Goal: Information Seeking & Learning: Learn about a topic

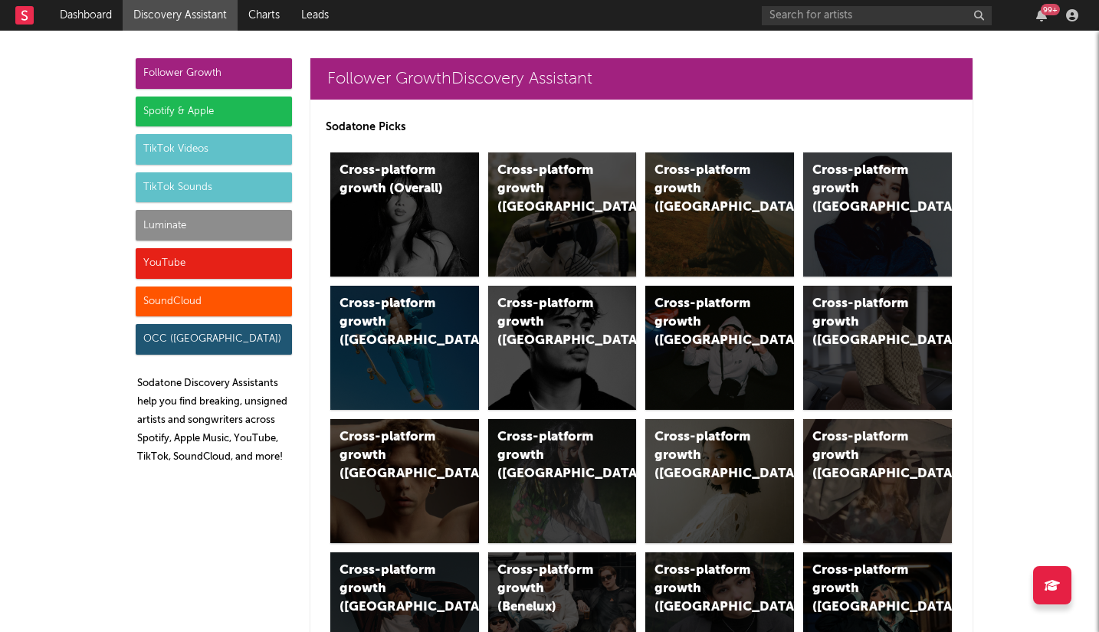
scroll to position [3084, 0]
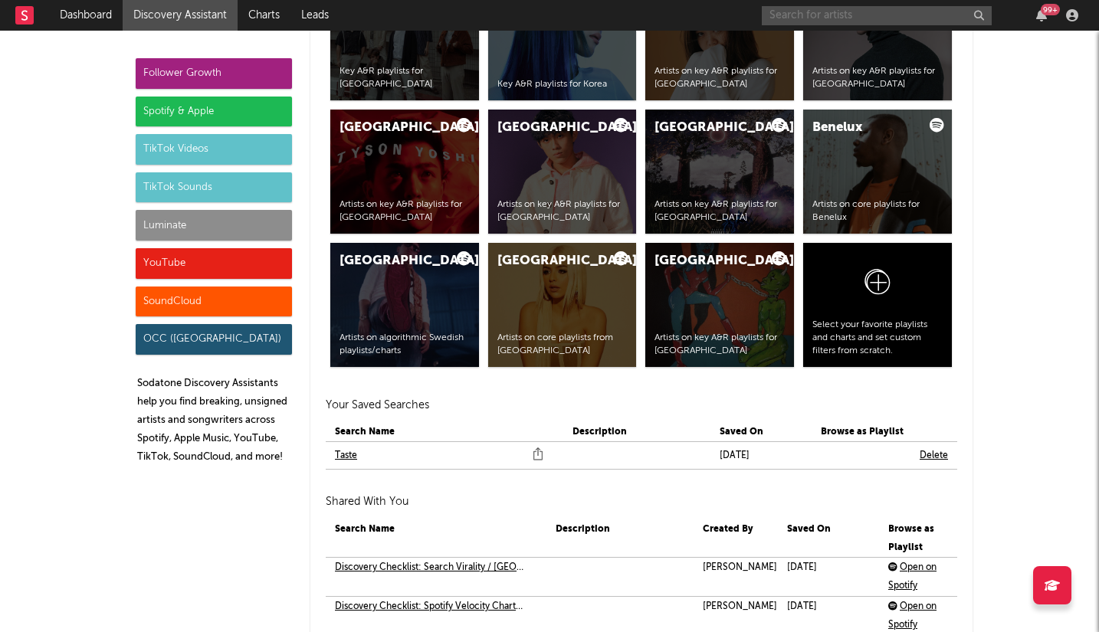
click at [836, 20] on input "text" at bounding box center [877, 15] width 230 height 19
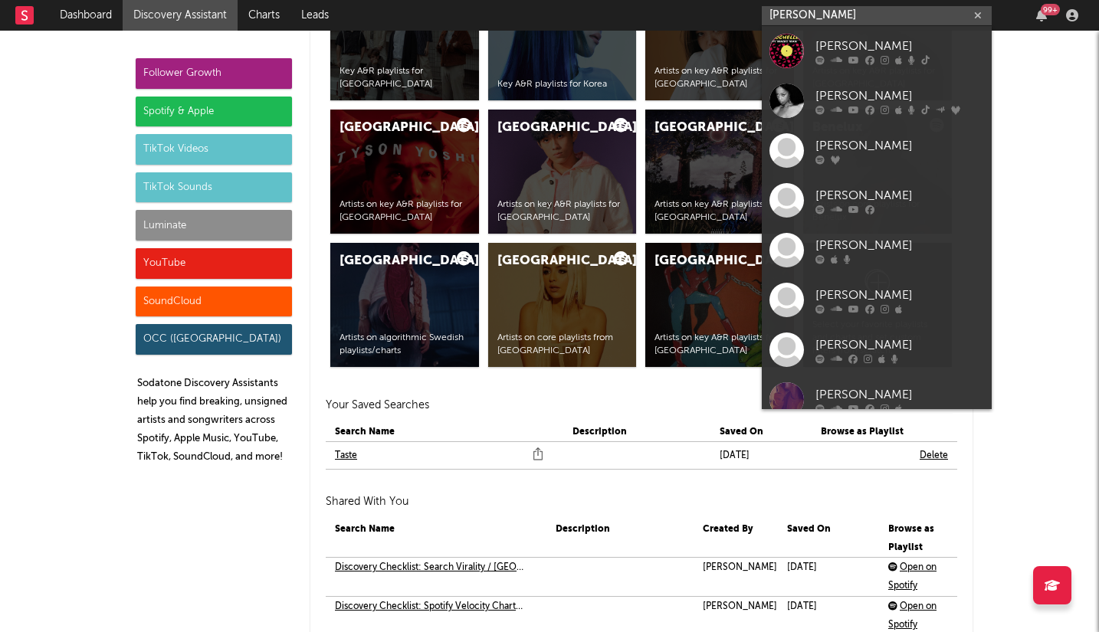
type input "[PERSON_NAME]"
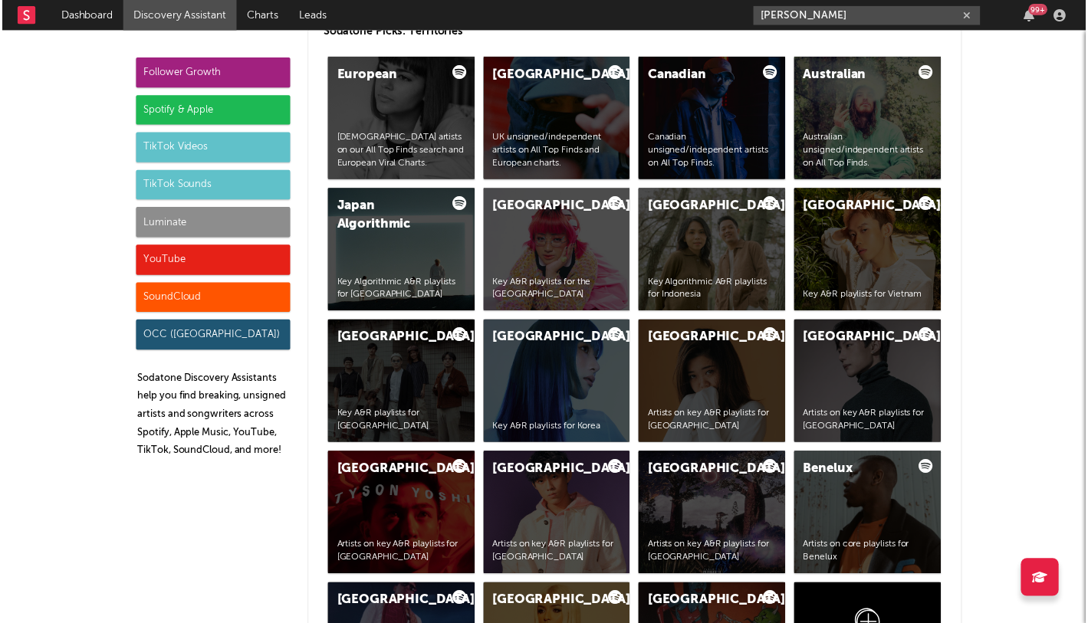
scroll to position [2670, 0]
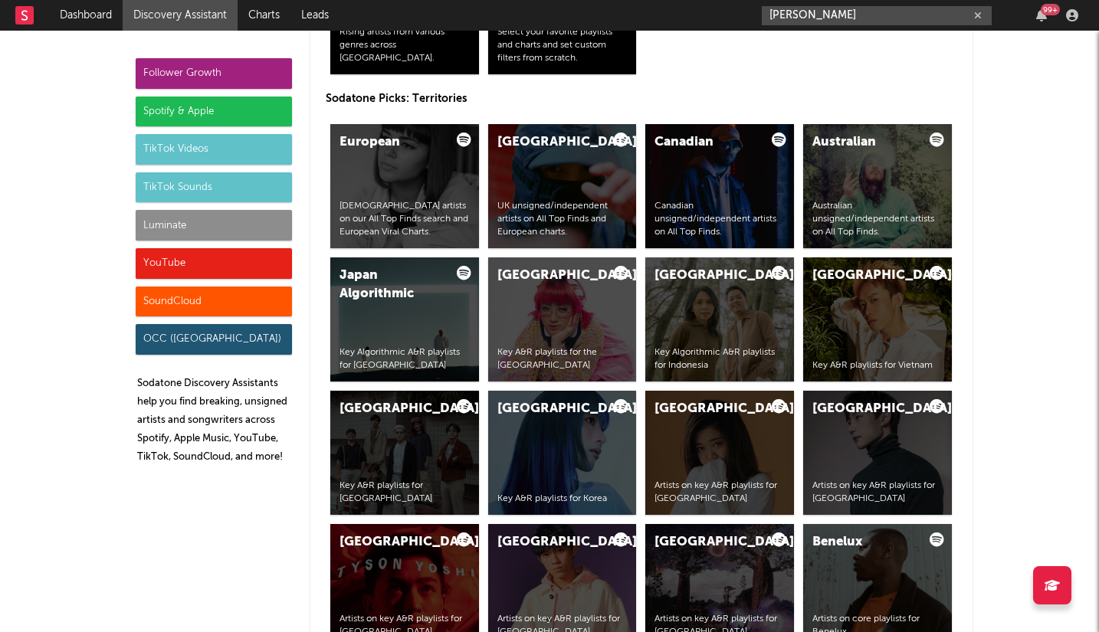
click at [871, 18] on input "[PERSON_NAME]" at bounding box center [877, 15] width 230 height 19
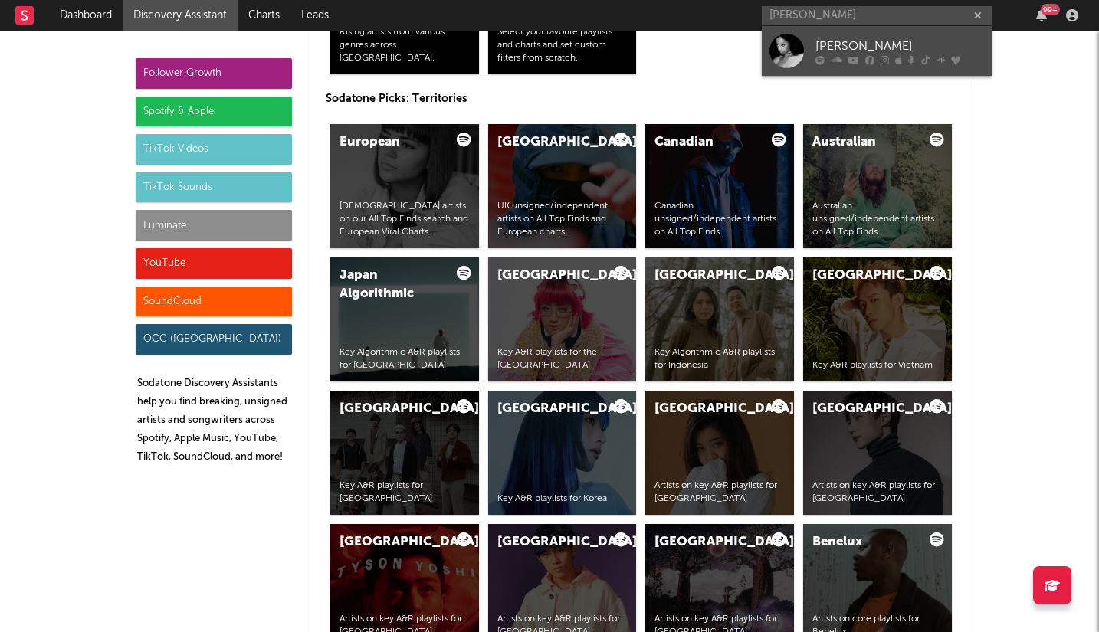
click at [875, 48] on div "[PERSON_NAME]" at bounding box center [900, 46] width 169 height 18
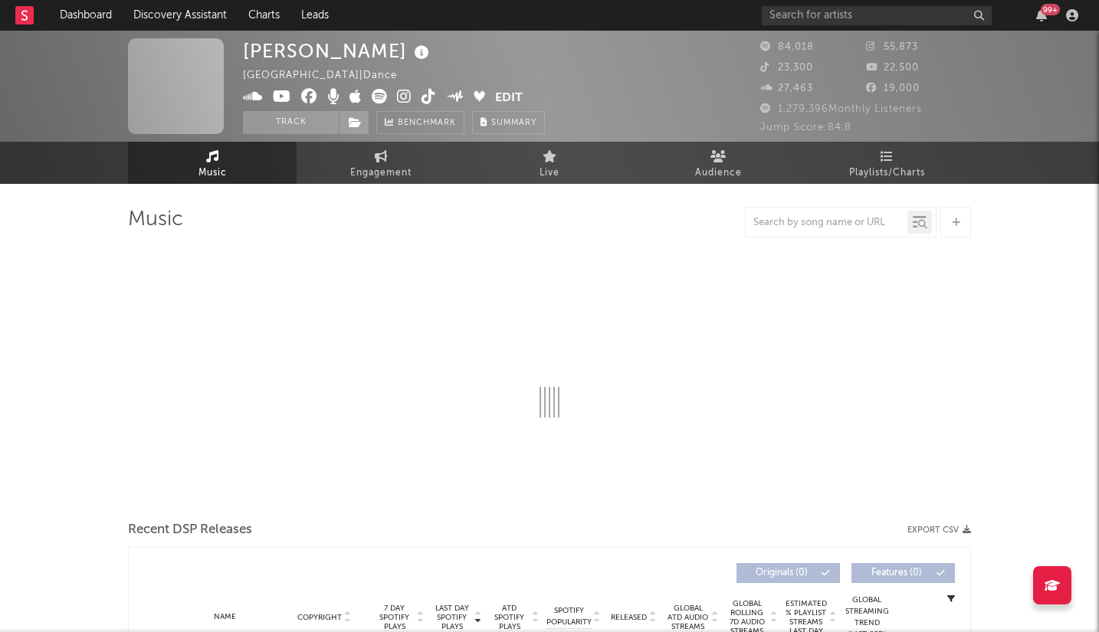
select select "6m"
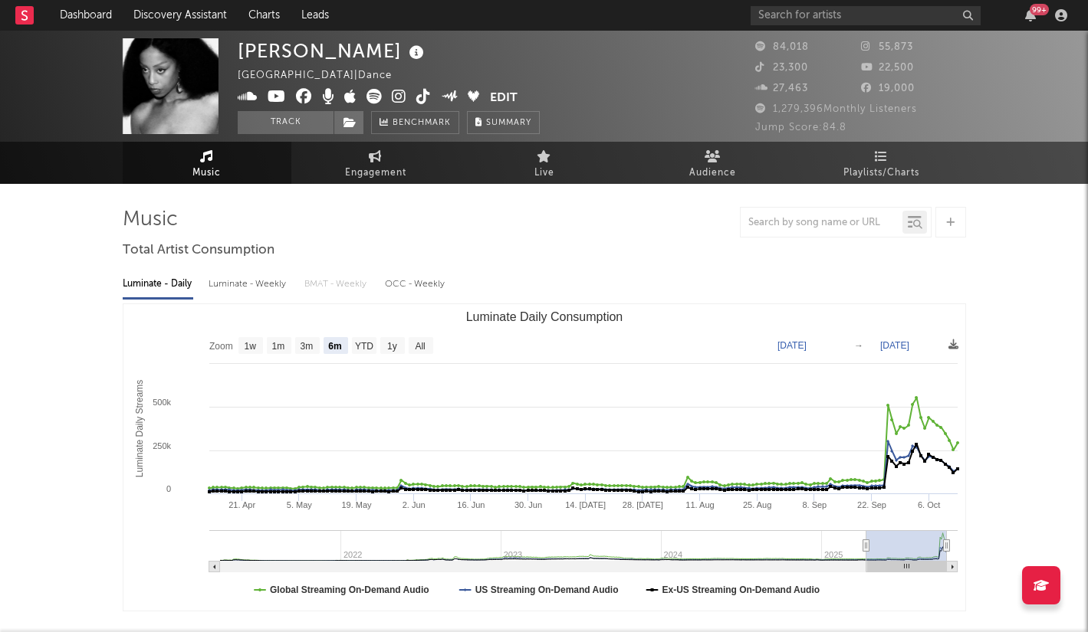
select select "6m"
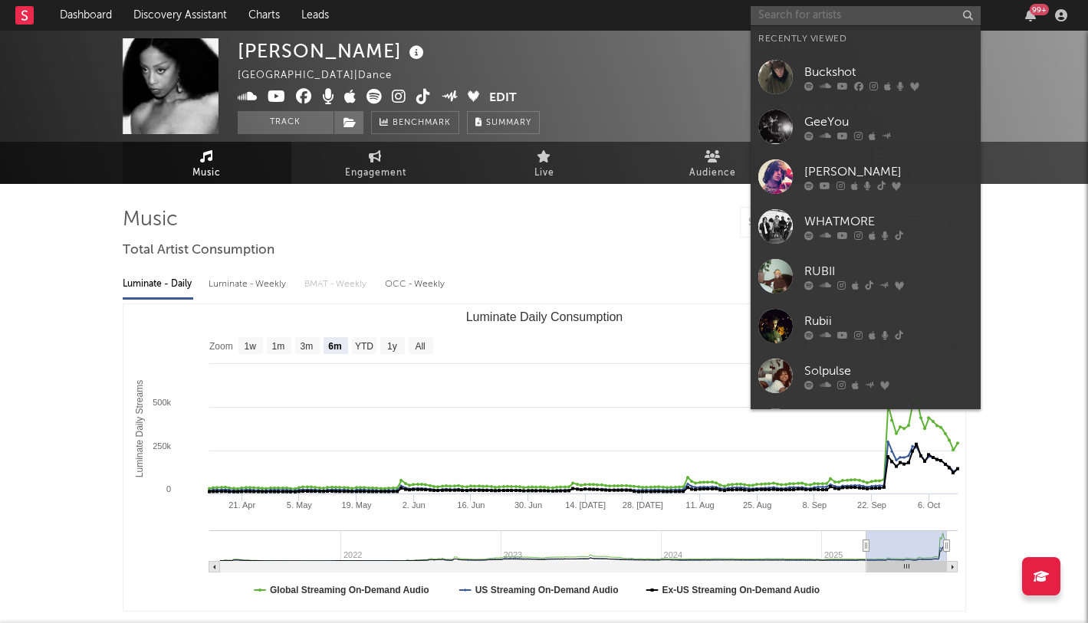
click at [879, 17] on input "text" at bounding box center [866, 15] width 230 height 19
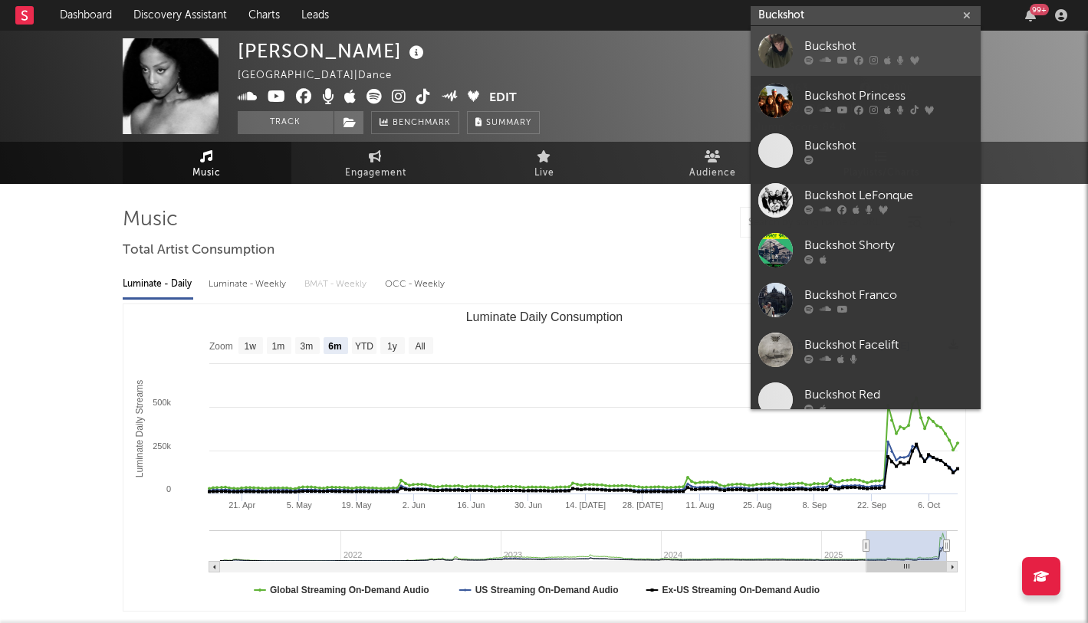
type input "Buckshot"
click at [839, 41] on div "Buckshot" at bounding box center [888, 46] width 169 height 18
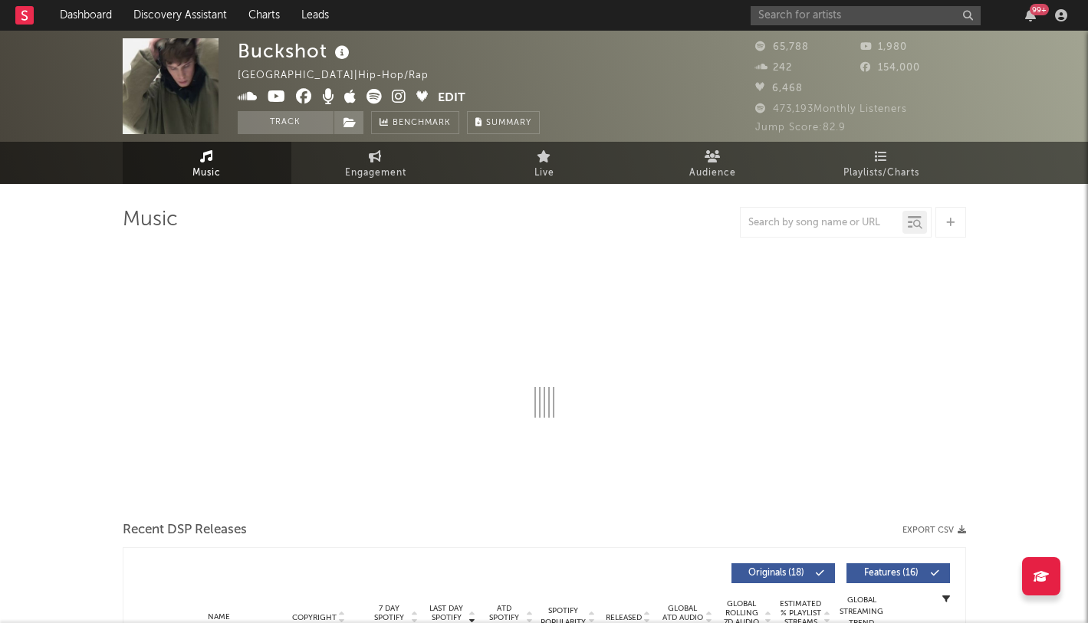
select select "6m"
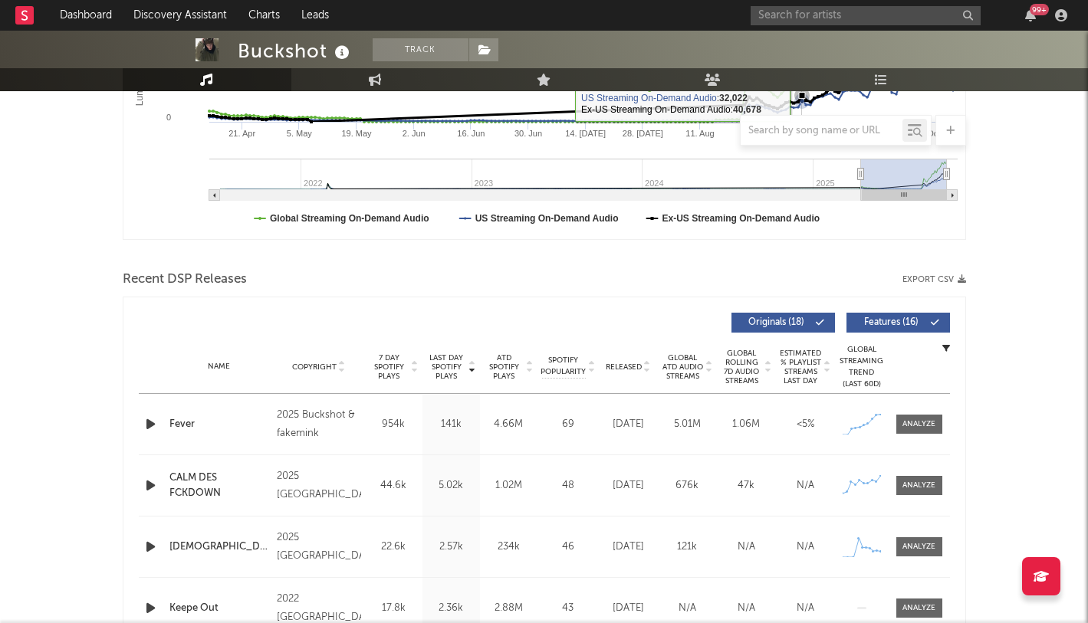
scroll to position [373, 0]
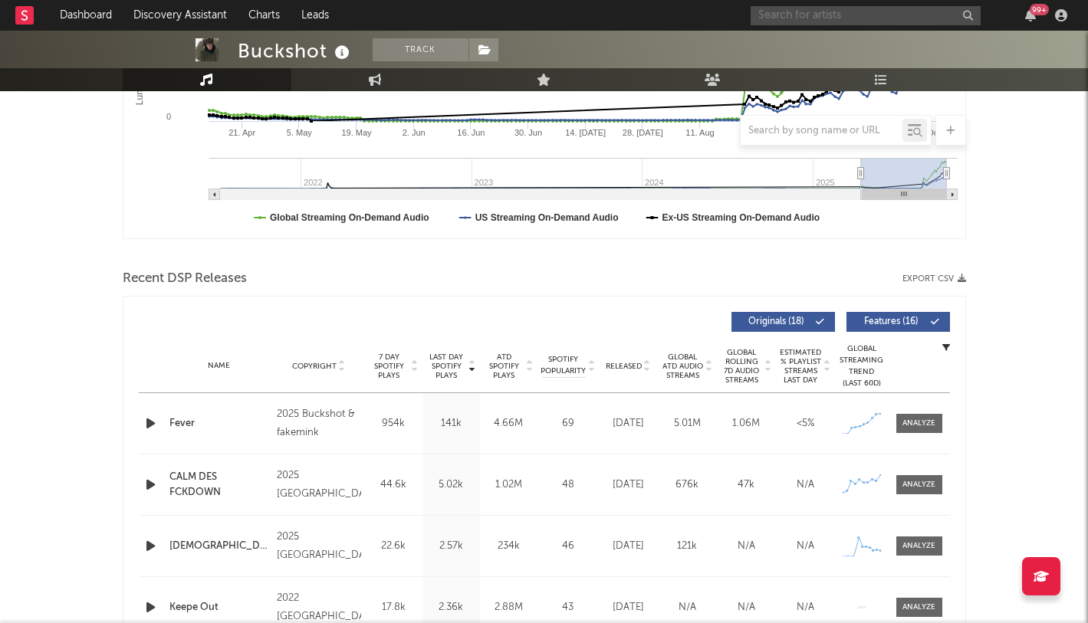
click at [821, 18] on input "text" at bounding box center [866, 15] width 230 height 19
click at [822, 17] on input "puresnow" at bounding box center [866, 15] width 230 height 19
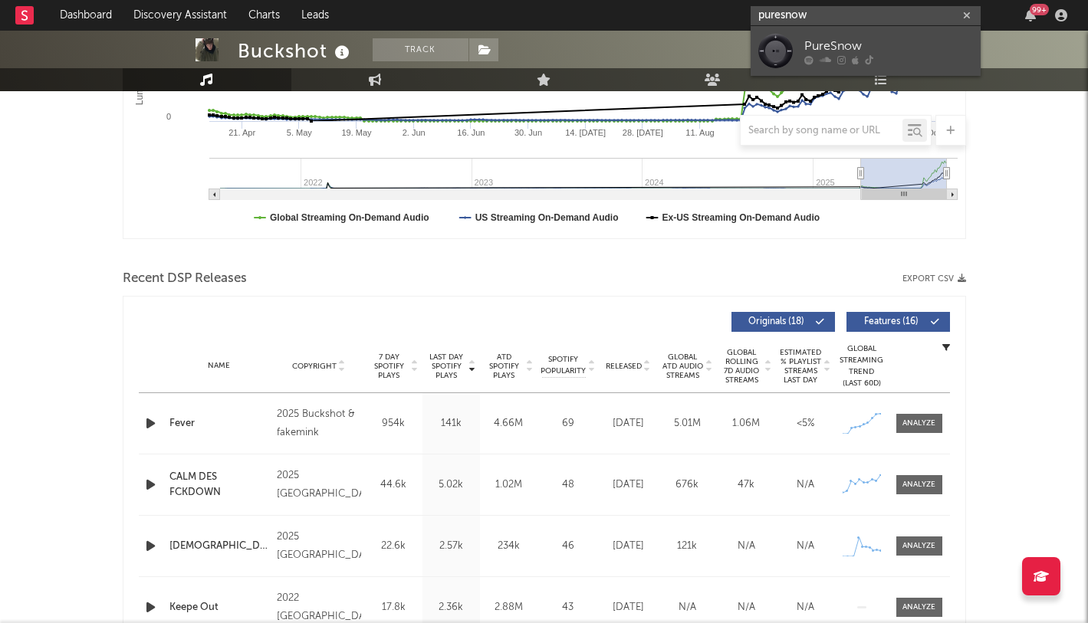
type input "puresnow"
click at [827, 46] on div "PureSnow" at bounding box center [888, 46] width 169 height 18
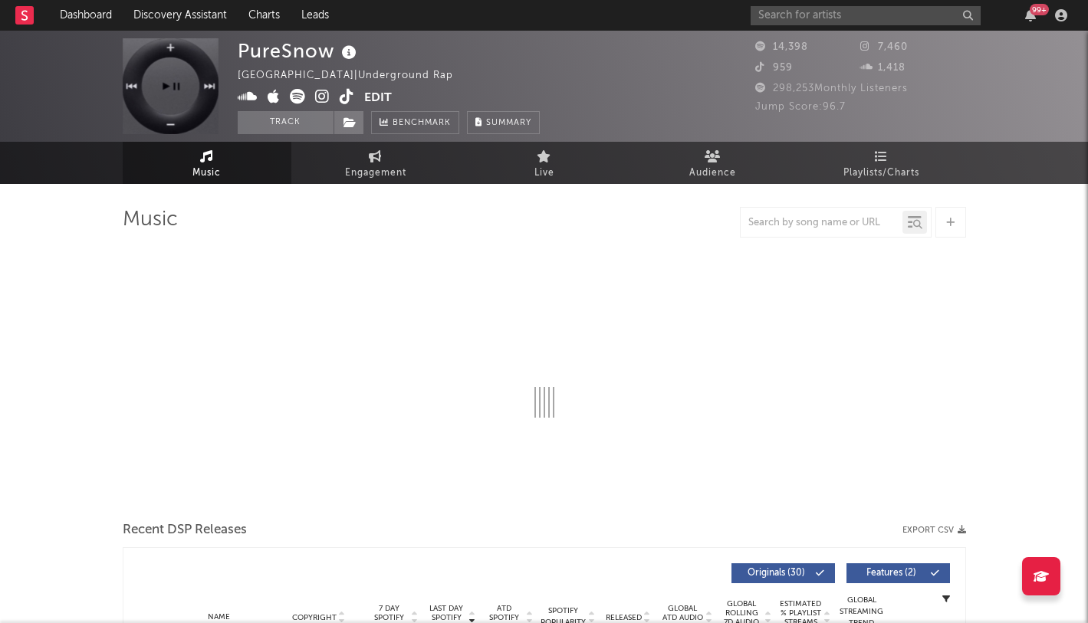
select select "1w"
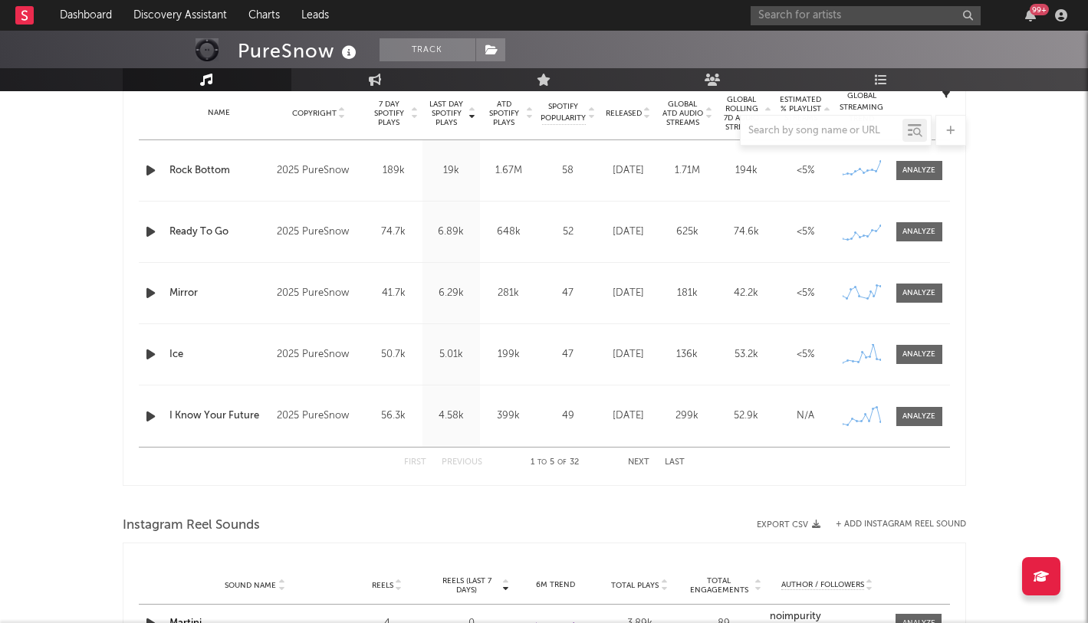
scroll to position [625, 0]
click at [849, 20] on input "text" at bounding box center [866, 15] width 230 height 19
click at [799, 17] on input "snuggle" at bounding box center [866, 15] width 230 height 19
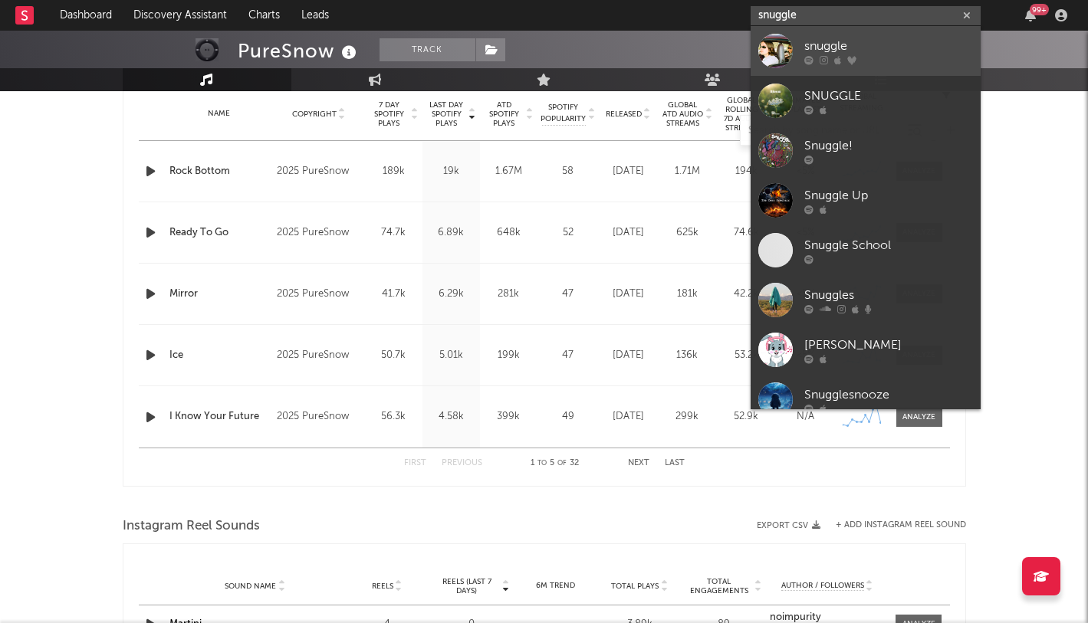
type input "snuggle"
click at [814, 41] on div "snuggle" at bounding box center [888, 46] width 169 height 18
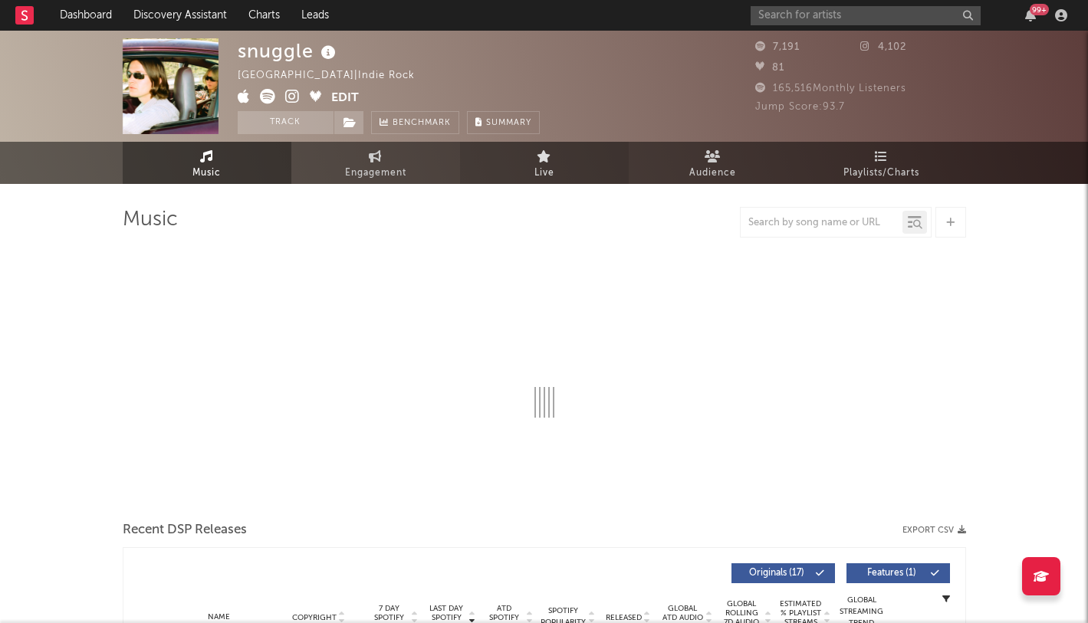
select select "6m"
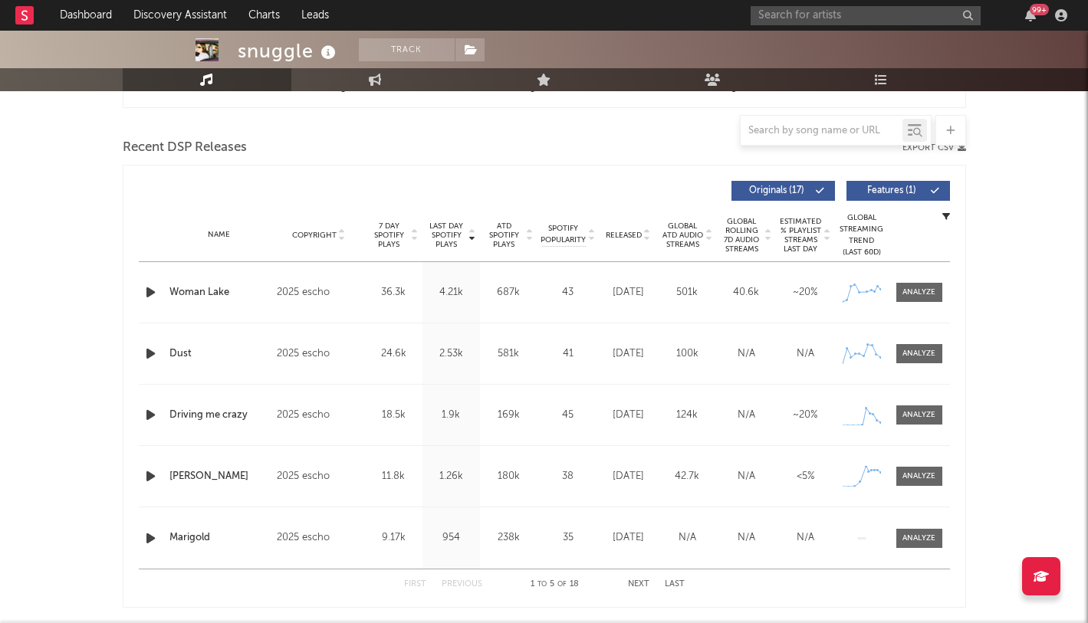
scroll to position [501, 0]
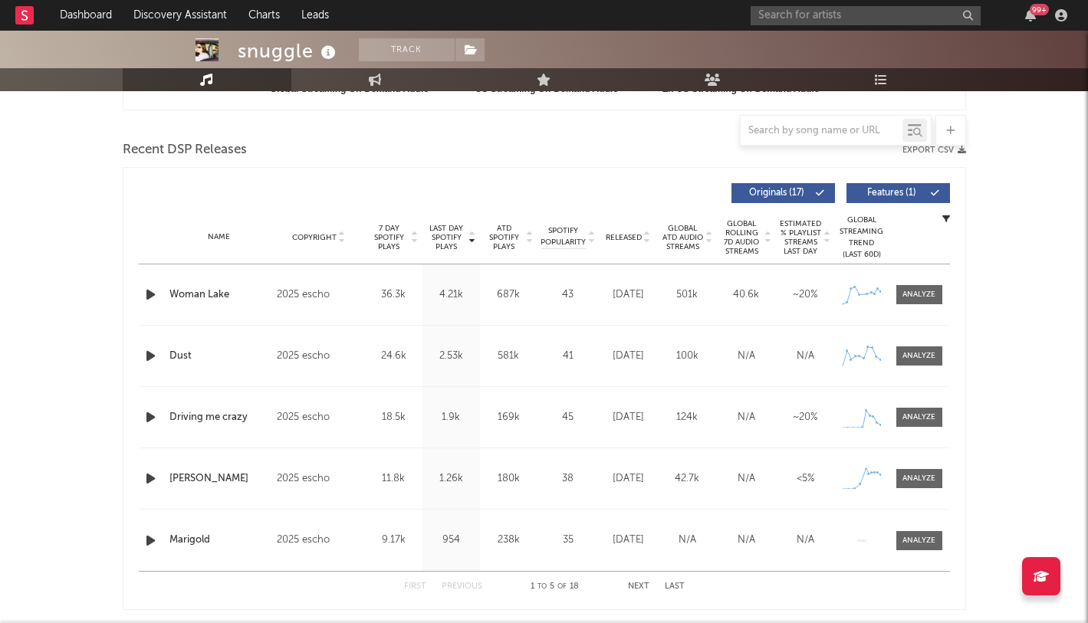
click at [52, 252] on div "snuggle Track [GEOGRAPHIC_DATA] | Indie Rock Edit Track Benchmark Summary 7,191…" at bounding box center [544, 280] width 1088 height 1503
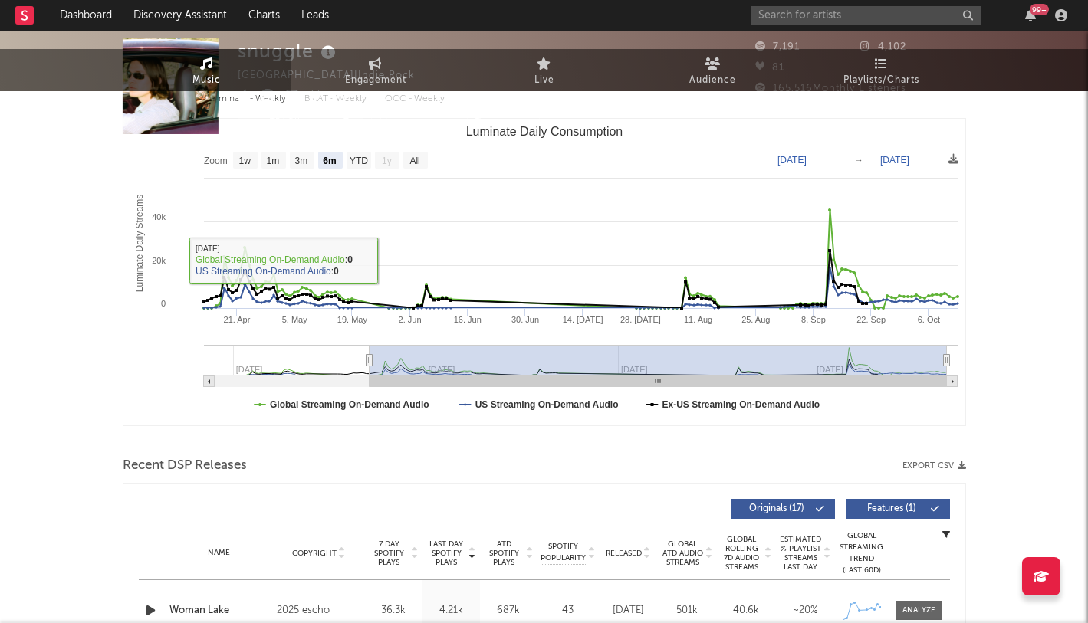
scroll to position [0, 0]
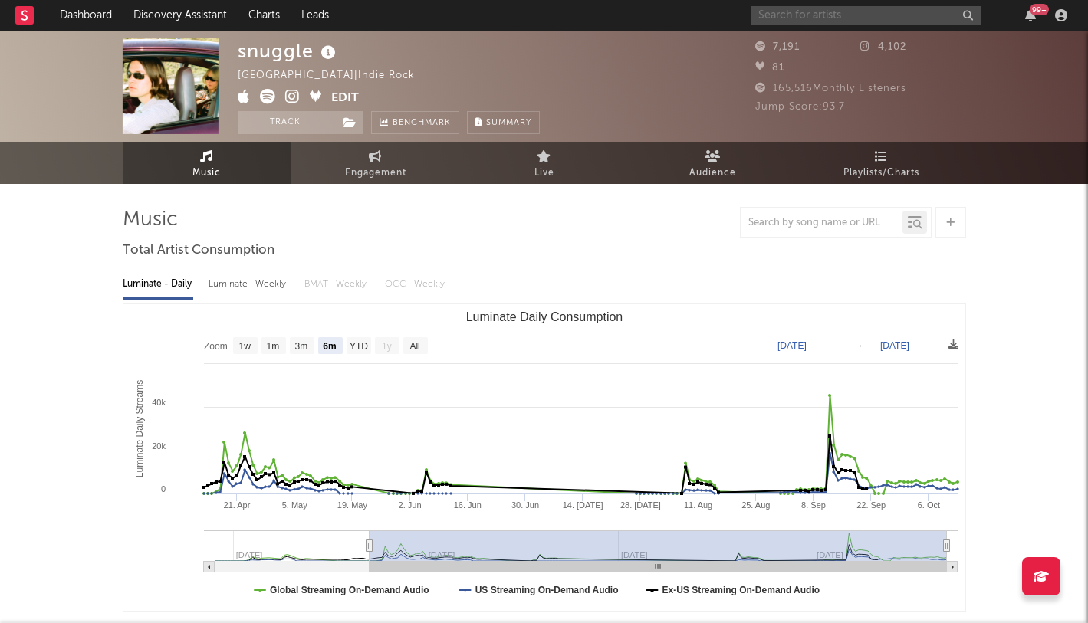
click at [896, 18] on input "text" at bounding box center [866, 15] width 230 height 19
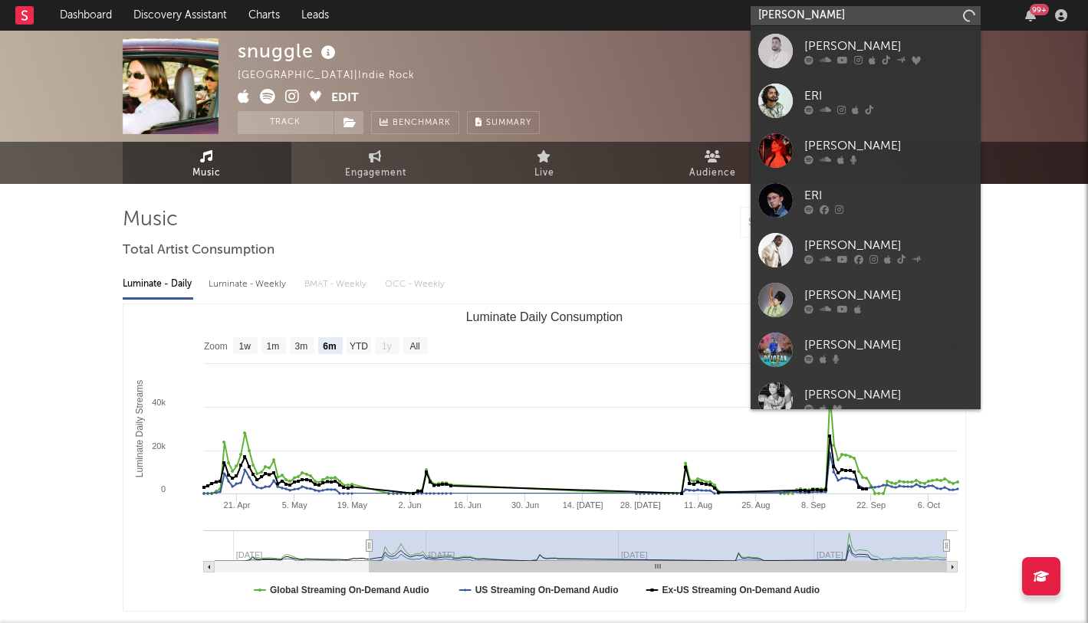
type input "[PERSON_NAME]"
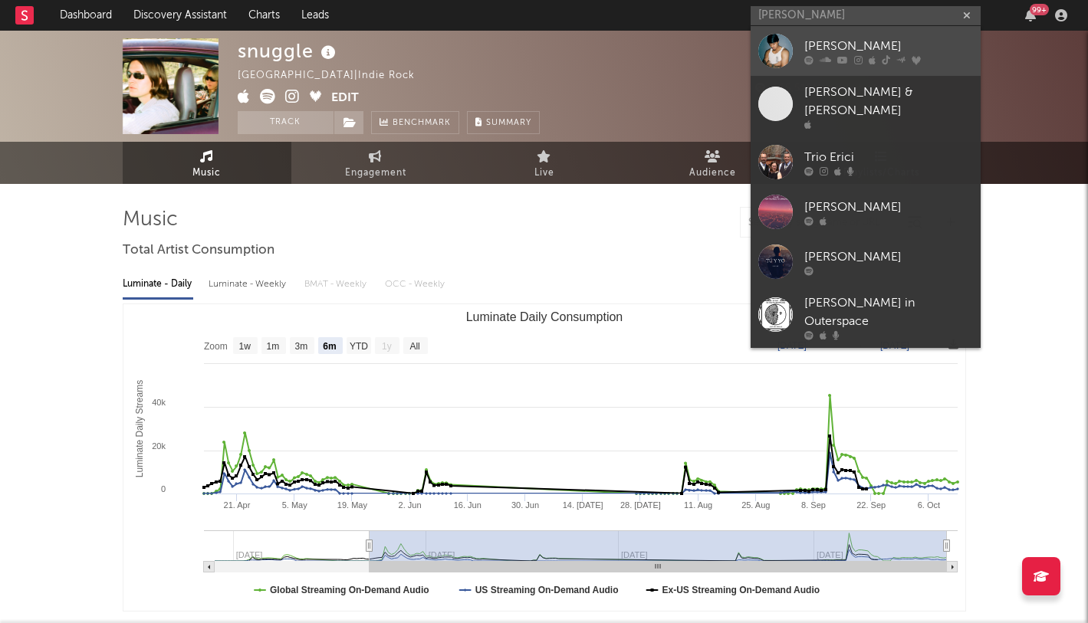
click at [810, 46] on div "[PERSON_NAME]" at bounding box center [888, 46] width 169 height 18
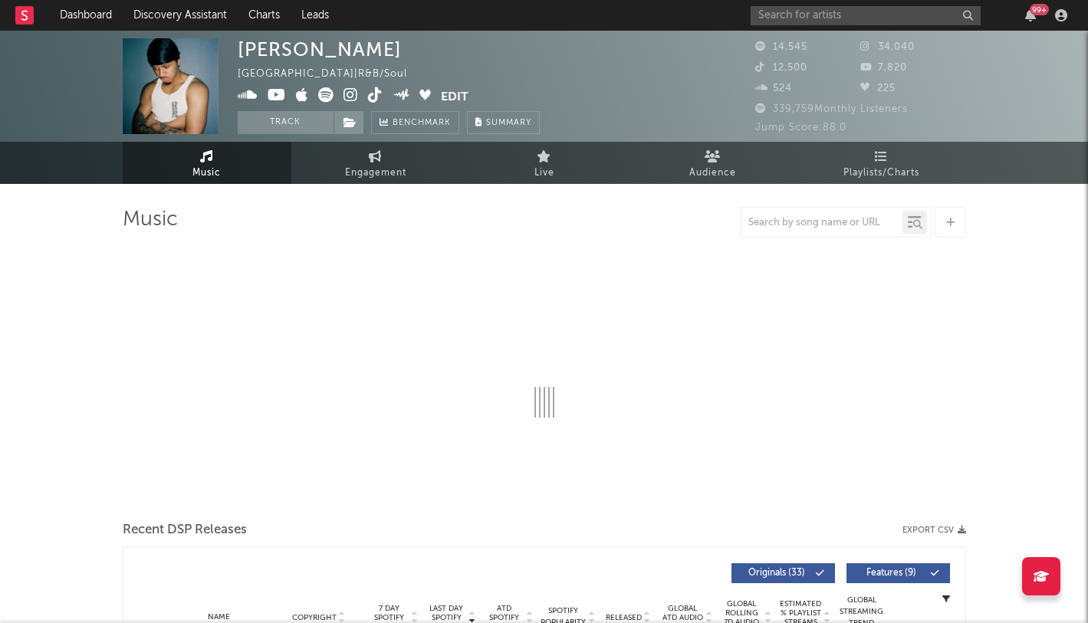
select select "6m"
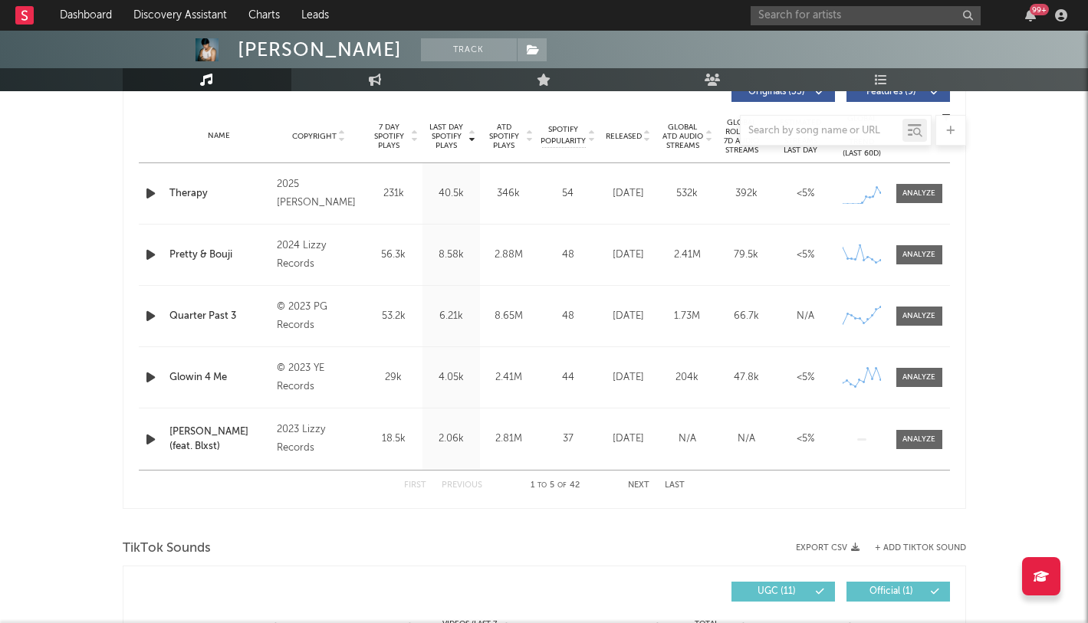
scroll to position [611, 0]
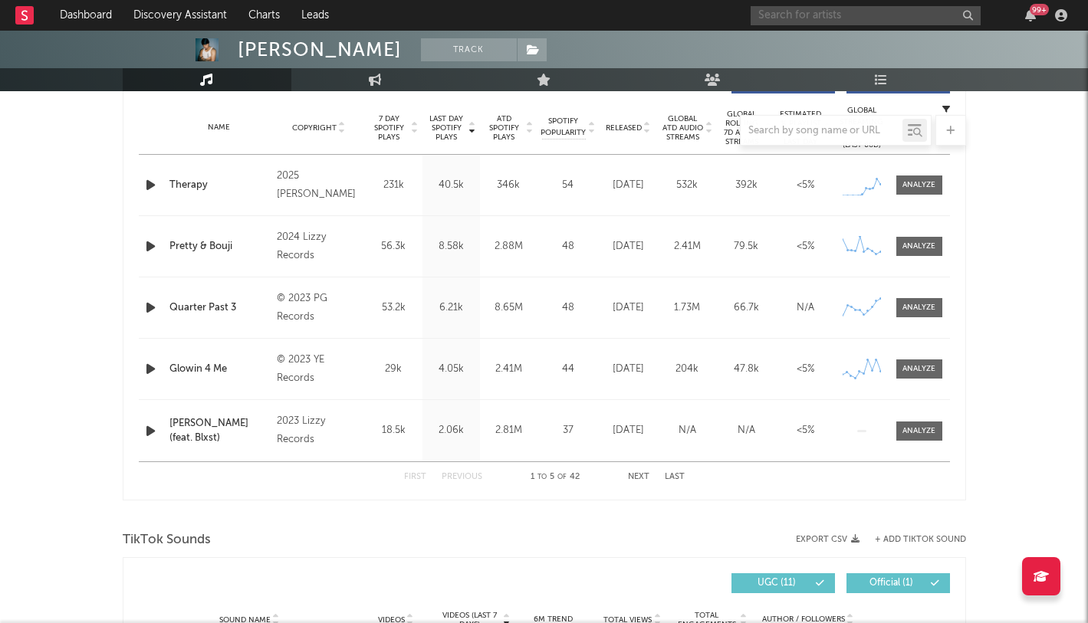
click at [826, 17] on input "text" at bounding box center [866, 15] width 230 height 19
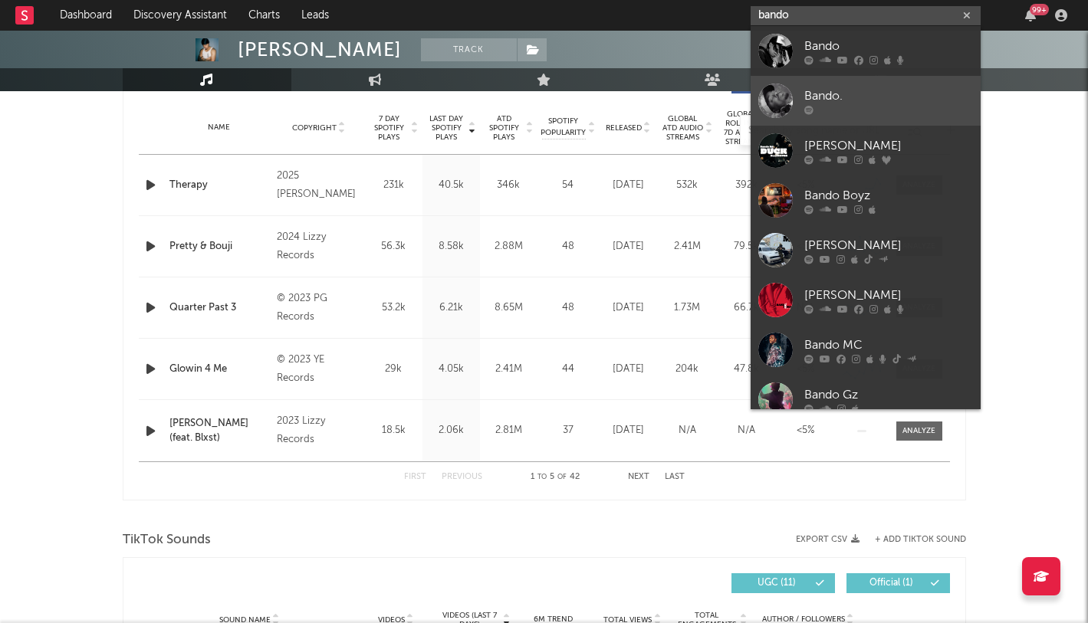
type input "bando"
click at [814, 98] on div "Bando." at bounding box center [888, 96] width 169 height 18
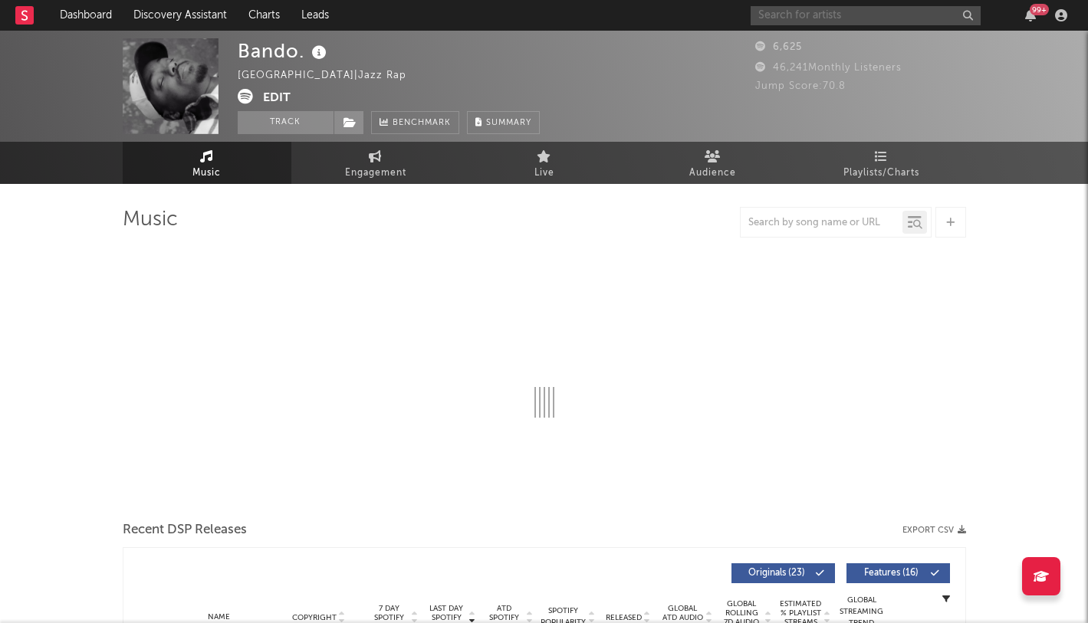
click at [804, 19] on input "text" at bounding box center [866, 15] width 230 height 19
type input "bando"
select select "6m"
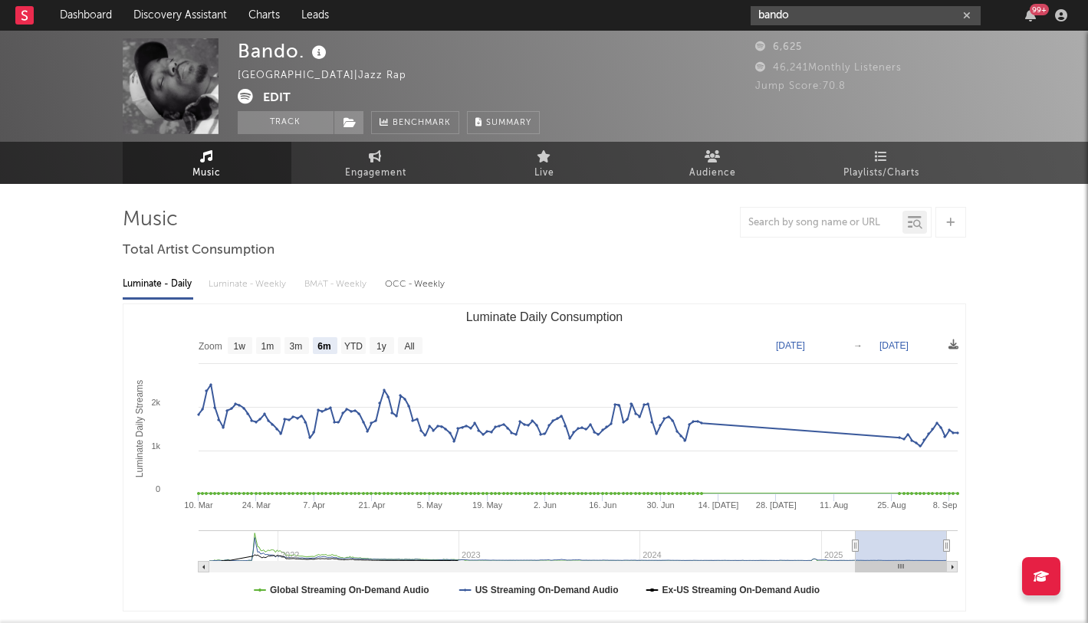
click at [799, 16] on input "bando" at bounding box center [866, 15] width 230 height 19
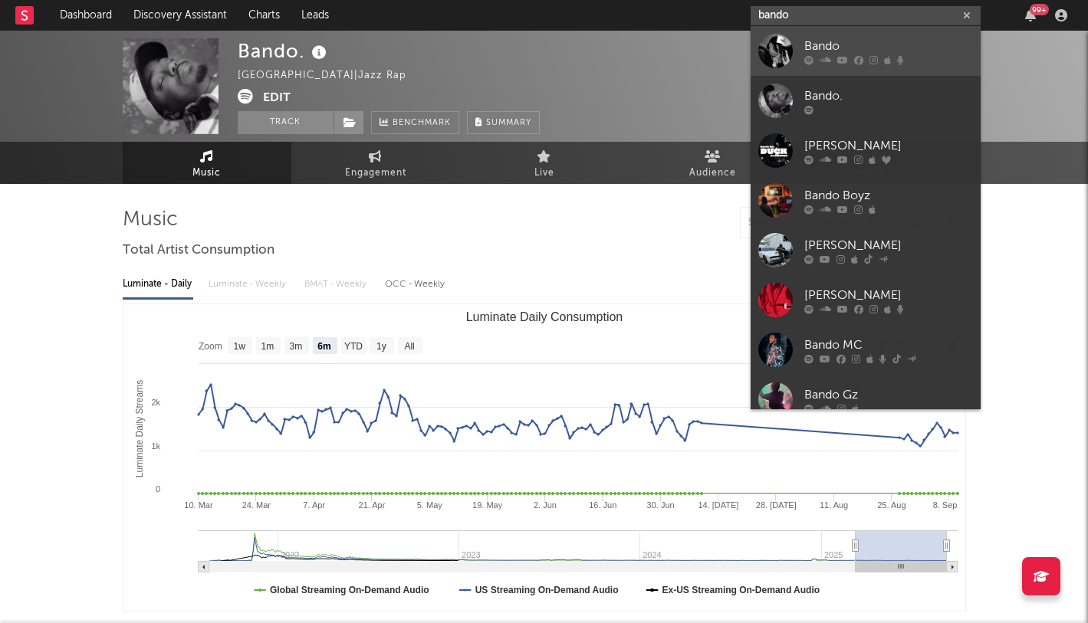
type input "bando"
click at [819, 41] on div "Bando" at bounding box center [888, 46] width 169 height 18
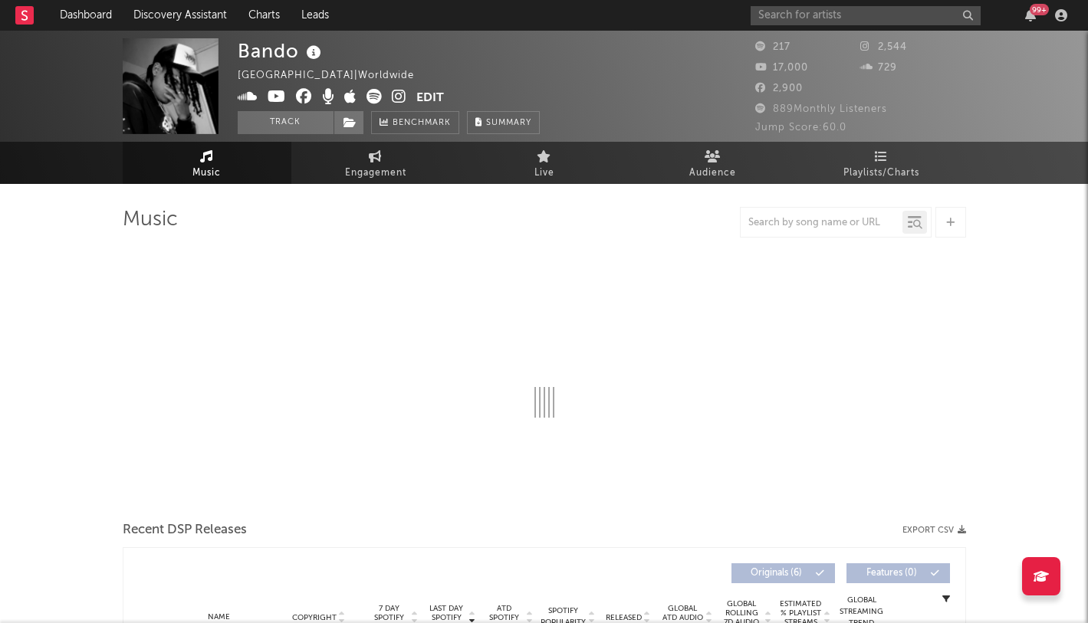
select select "1w"
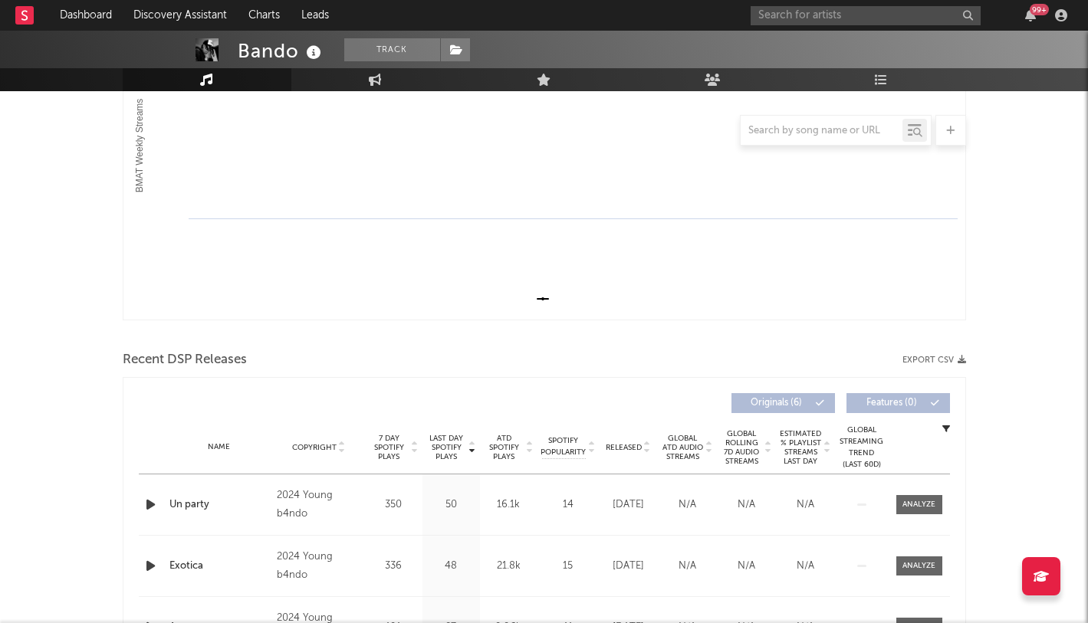
scroll to position [317, 0]
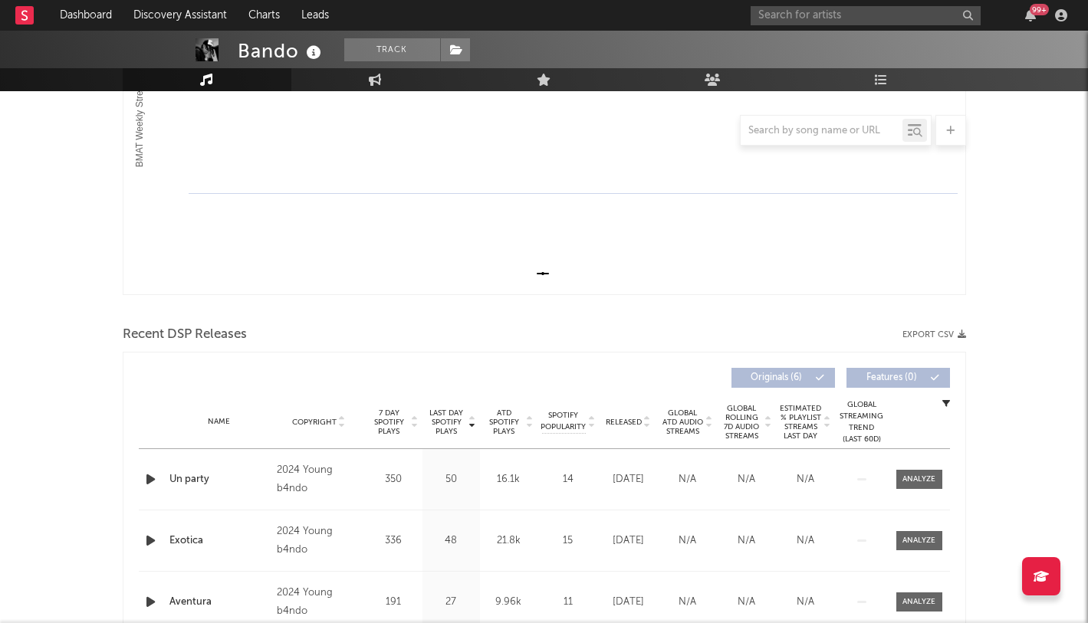
click at [147, 481] on icon "button" at bounding box center [151, 479] width 16 height 19
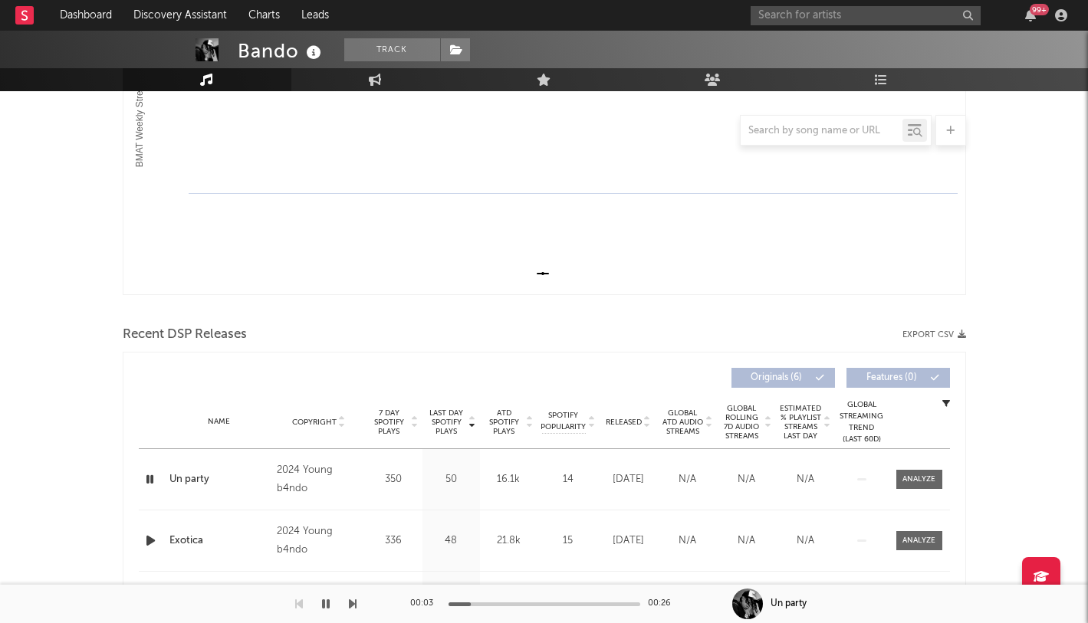
click at [26, 20] on icon at bounding box center [24, 15] width 6 height 10
